Goal: Task Accomplishment & Management: Complete application form

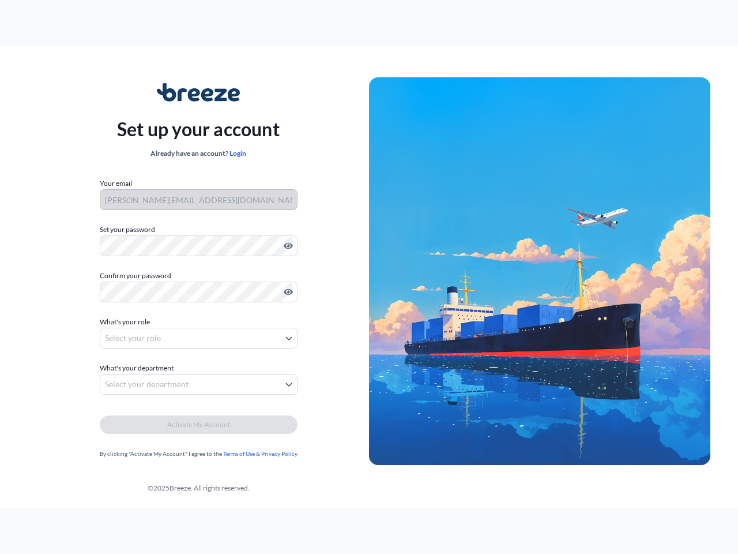
click at [369, 277] on img at bounding box center [539, 271] width 341 height 388
click at [286, 246] on icon "Show password" at bounding box center [288, 246] width 9 height 6
click at [286, 292] on icon "Show password" at bounding box center [288, 292] width 9 height 6
click at [126, 322] on span "What's your role" at bounding box center [125, 322] width 50 height 12
click at [198, 338] on button "Select your role" at bounding box center [199, 338] width 198 height 21
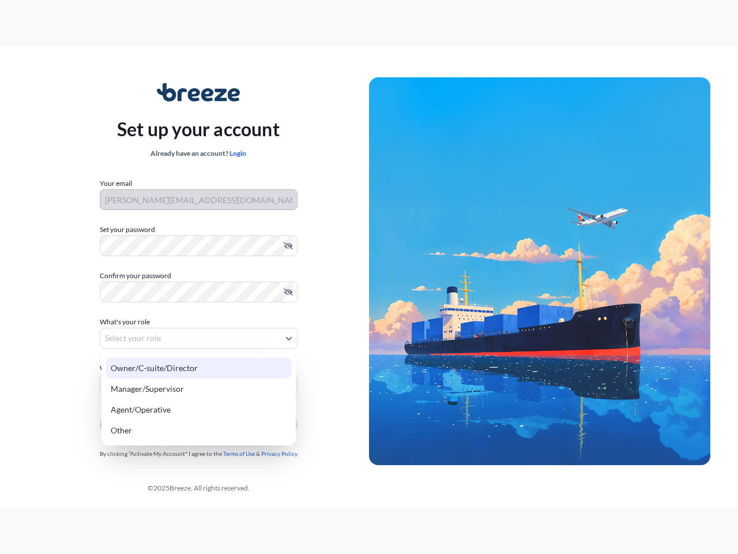
click at [138, 368] on div "Owner/C-suite/Director" at bounding box center [198, 368] width 185 height 21
select select "owner/c-suite/director"
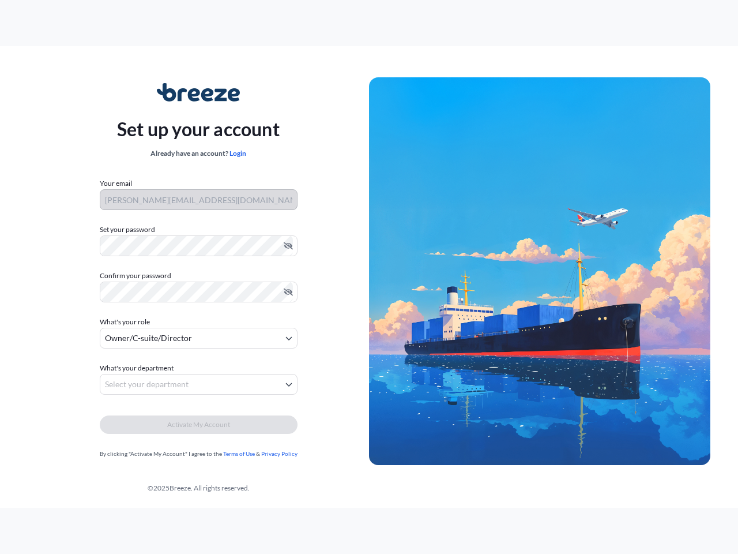
click at [198, 384] on button "Select your department" at bounding box center [199, 384] width 198 height 21
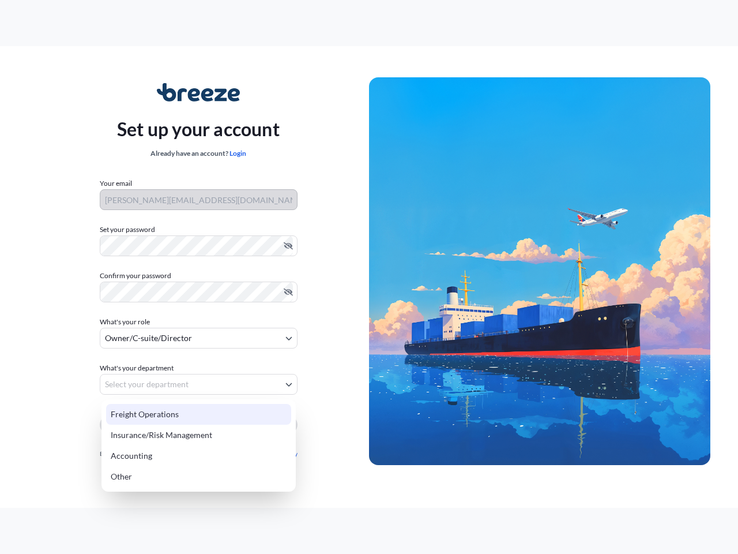
click at [198, 424] on div "Insurance/Risk Management" at bounding box center [198, 434] width 185 height 21
select select "insurance/risk management"
